Goal: Transaction & Acquisition: Download file/media

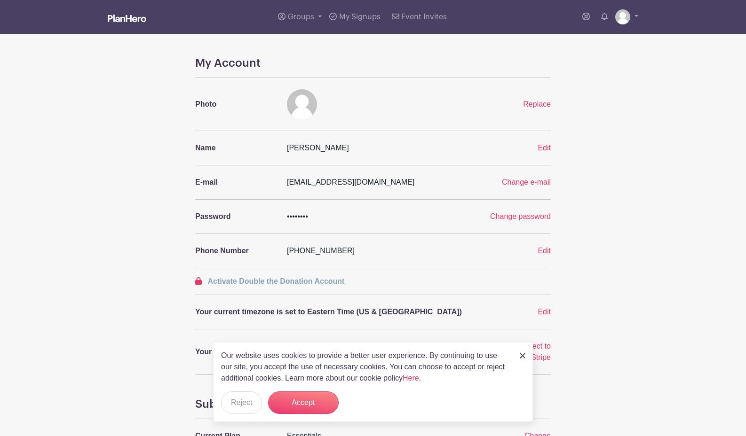
click at [118, 21] on img at bounding box center [127, 19] width 39 height 8
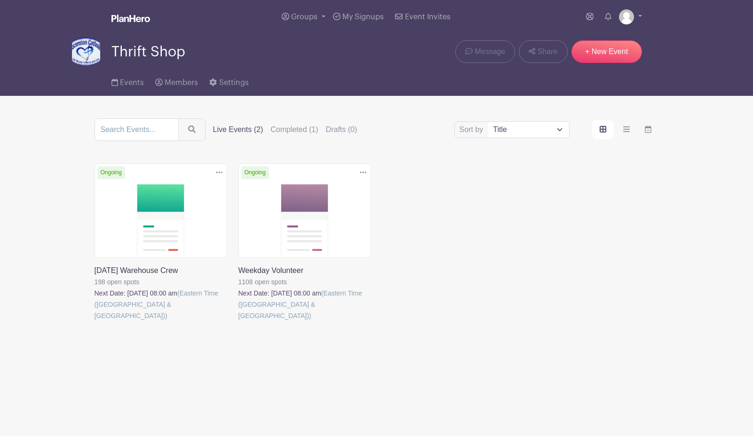
click at [94, 322] on link at bounding box center [94, 322] width 0 height 0
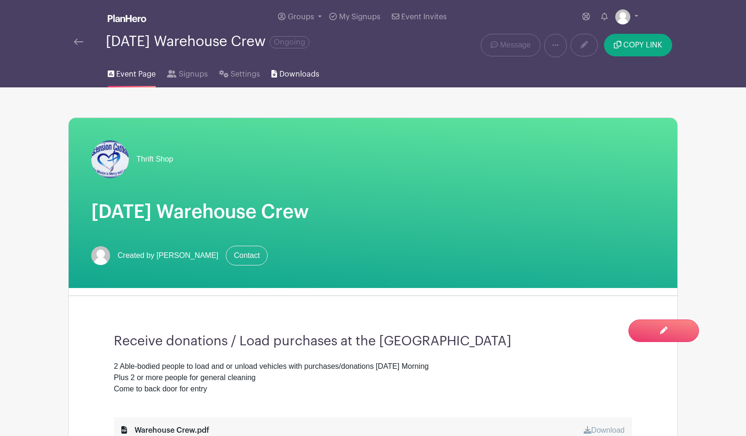
click at [292, 72] on span "Downloads" at bounding box center [299, 74] width 40 height 11
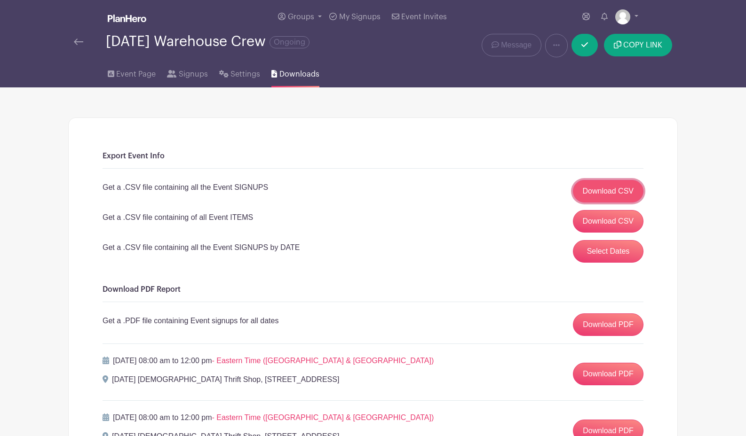
click at [593, 196] on link "Download CSV" at bounding box center [608, 191] width 71 height 23
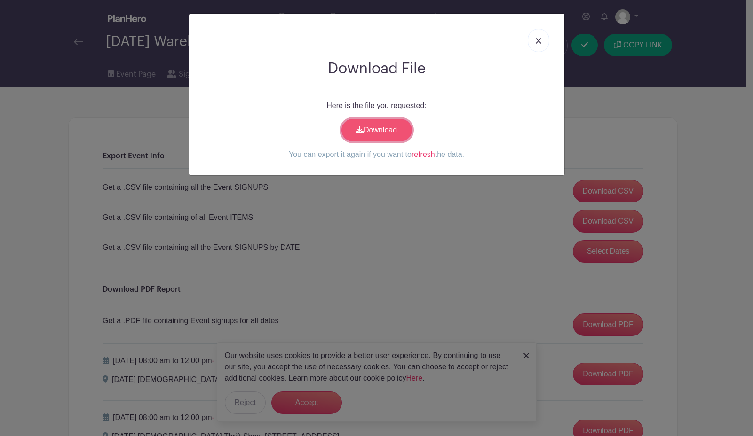
click at [391, 135] on link "Download" at bounding box center [376, 130] width 71 height 23
click at [537, 38] on img at bounding box center [538, 41] width 6 height 6
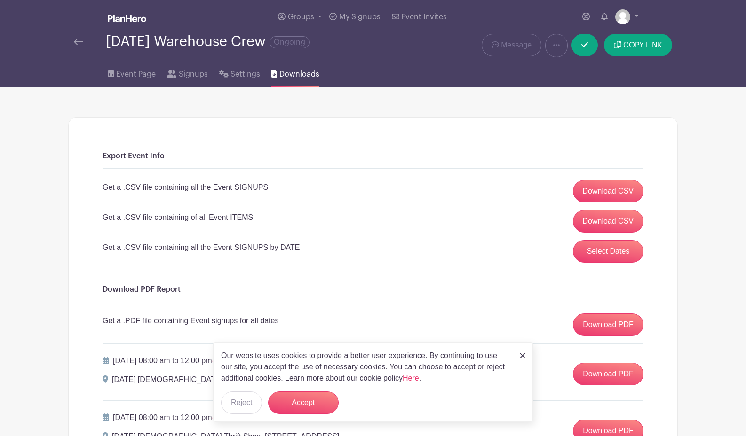
click at [81, 41] on img at bounding box center [78, 42] width 9 height 7
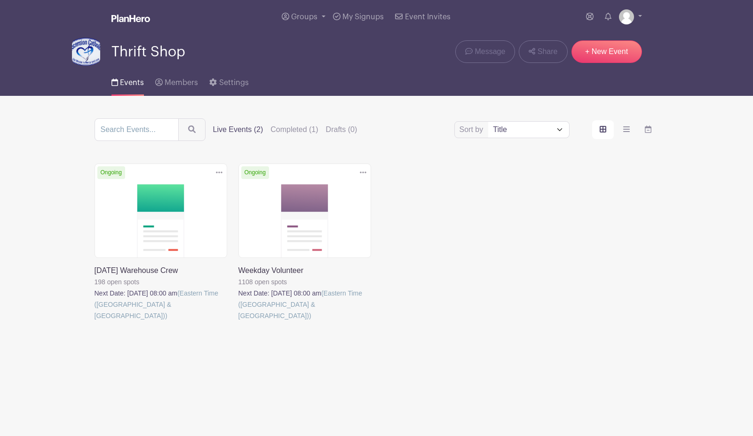
click at [238, 322] on link at bounding box center [238, 322] width 0 height 0
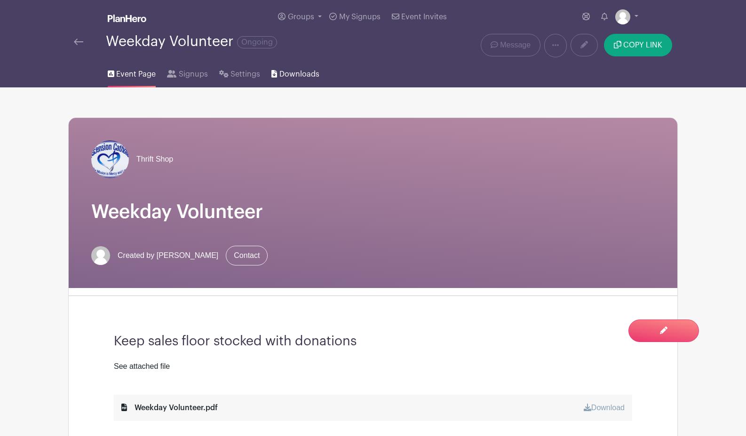
click at [305, 73] on span "Downloads" at bounding box center [299, 74] width 40 height 11
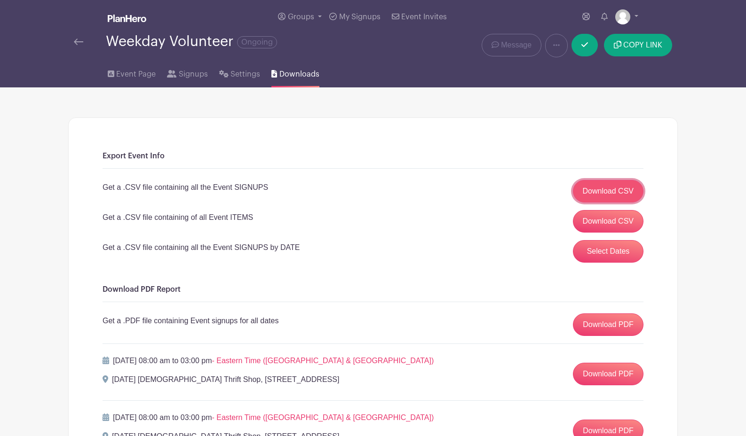
click at [619, 189] on link "Download CSV" at bounding box center [608, 191] width 71 height 23
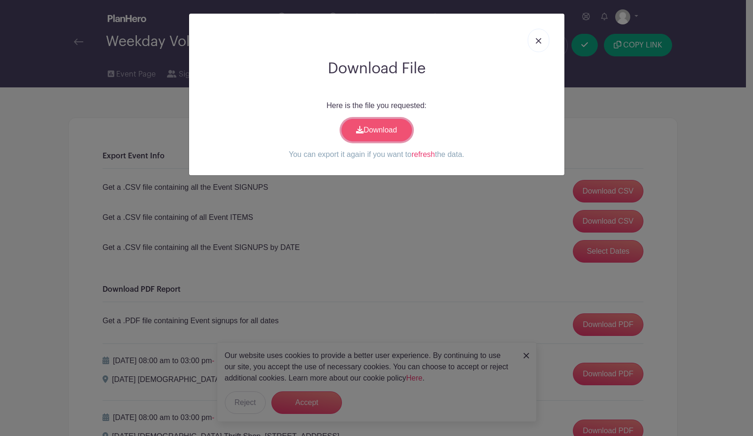
click at [370, 133] on link "Download" at bounding box center [376, 130] width 71 height 23
click at [534, 41] on link at bounding box center [538, 41] width 22 height 24
